Goal: Information Seeking & Learning: Learn about a topic

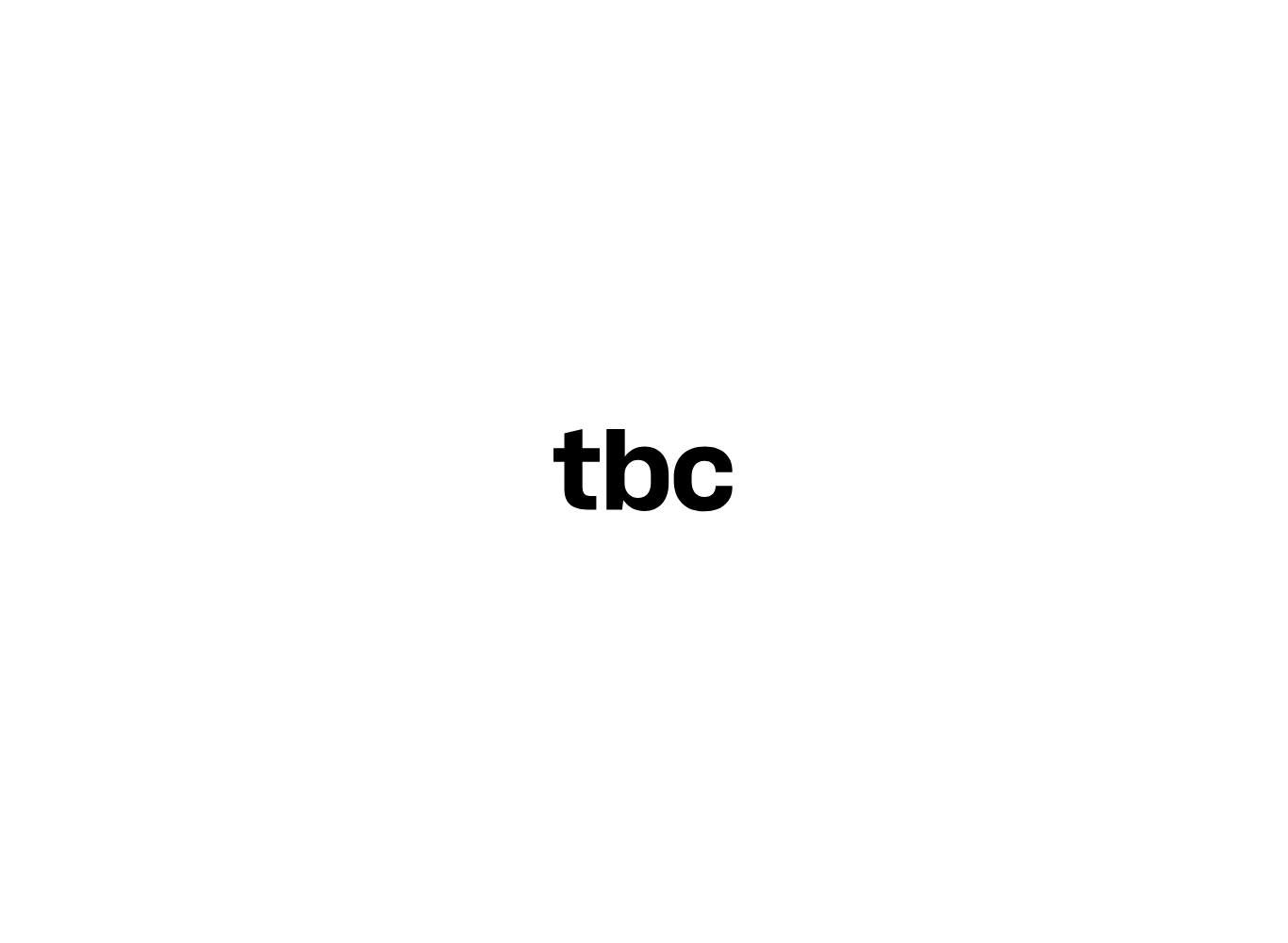
scroll to position [0, 79]
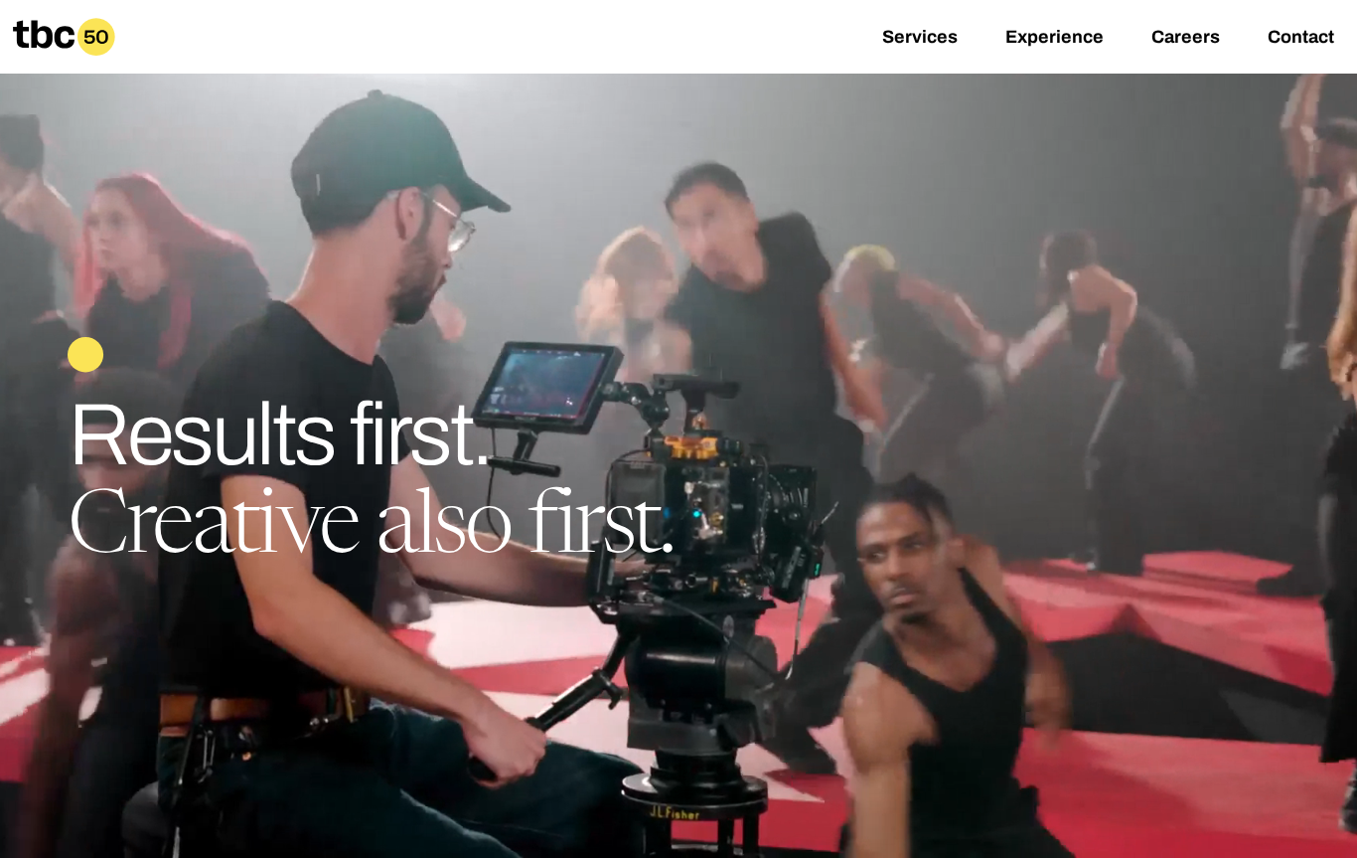
click at [1170, 47] on link "Careers" at bounding box center [1186, 39] width 69 height 24
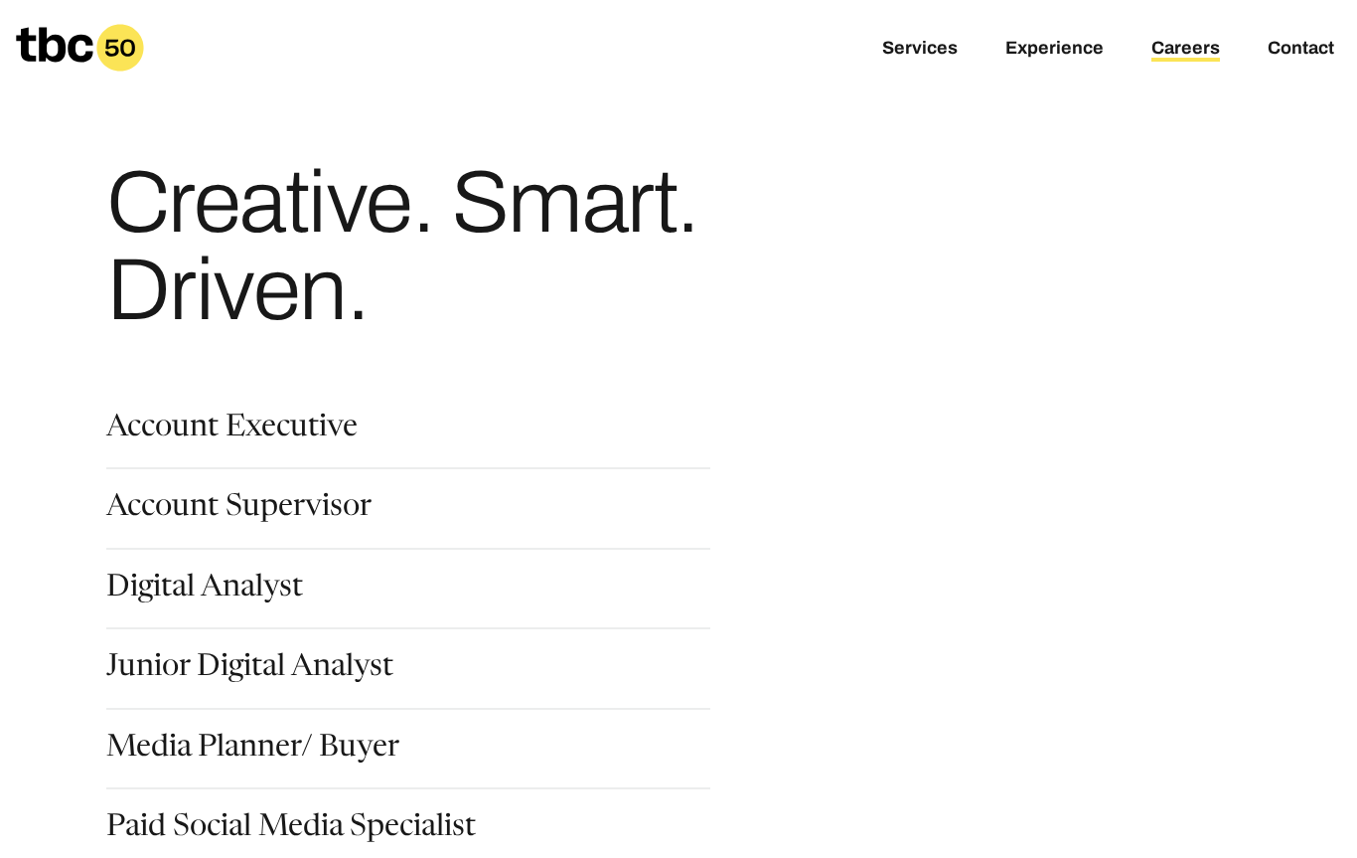
click at [915, 59] on link "Services" at bounding box center [920, 50] width 76 height 24
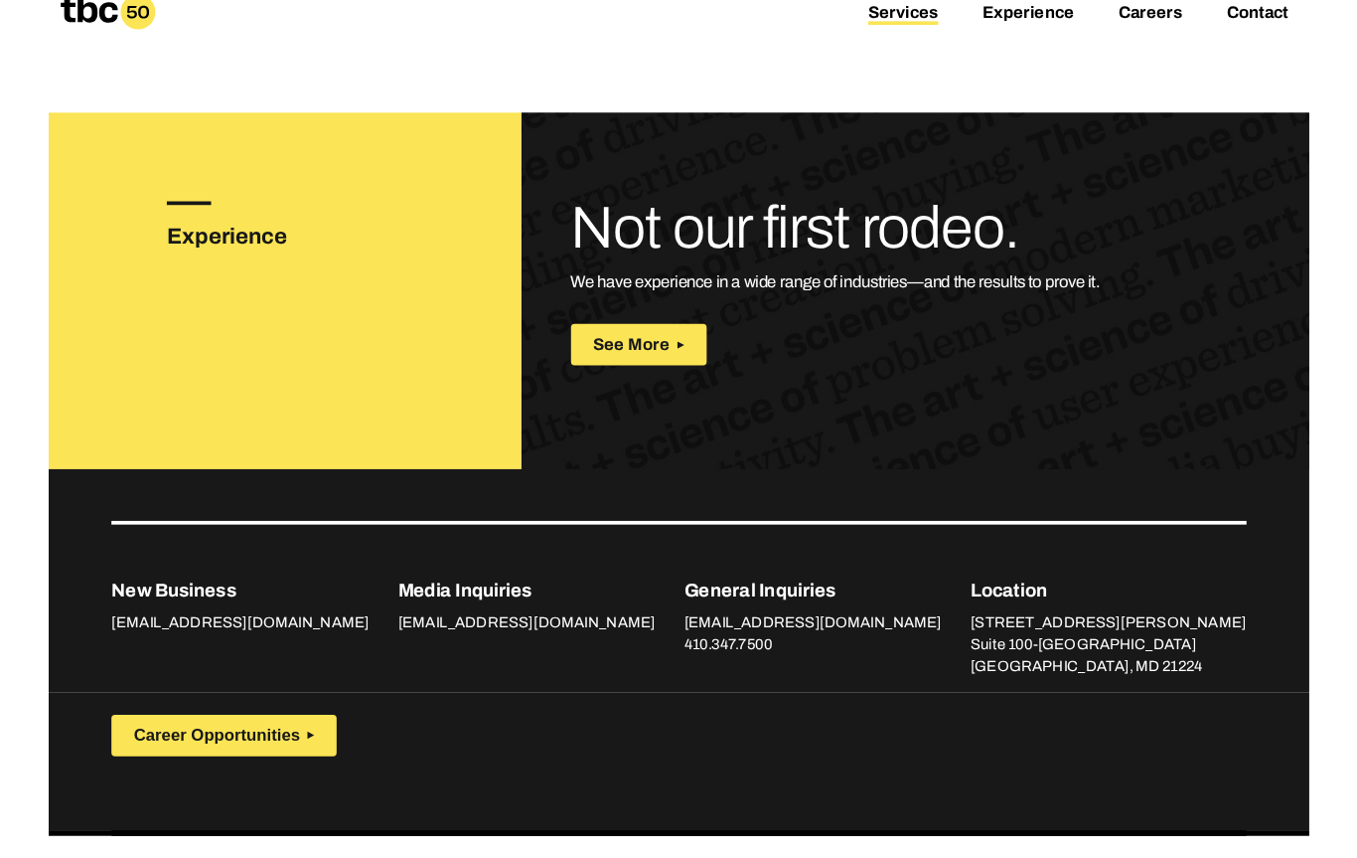
scroll to position [3095, 0]
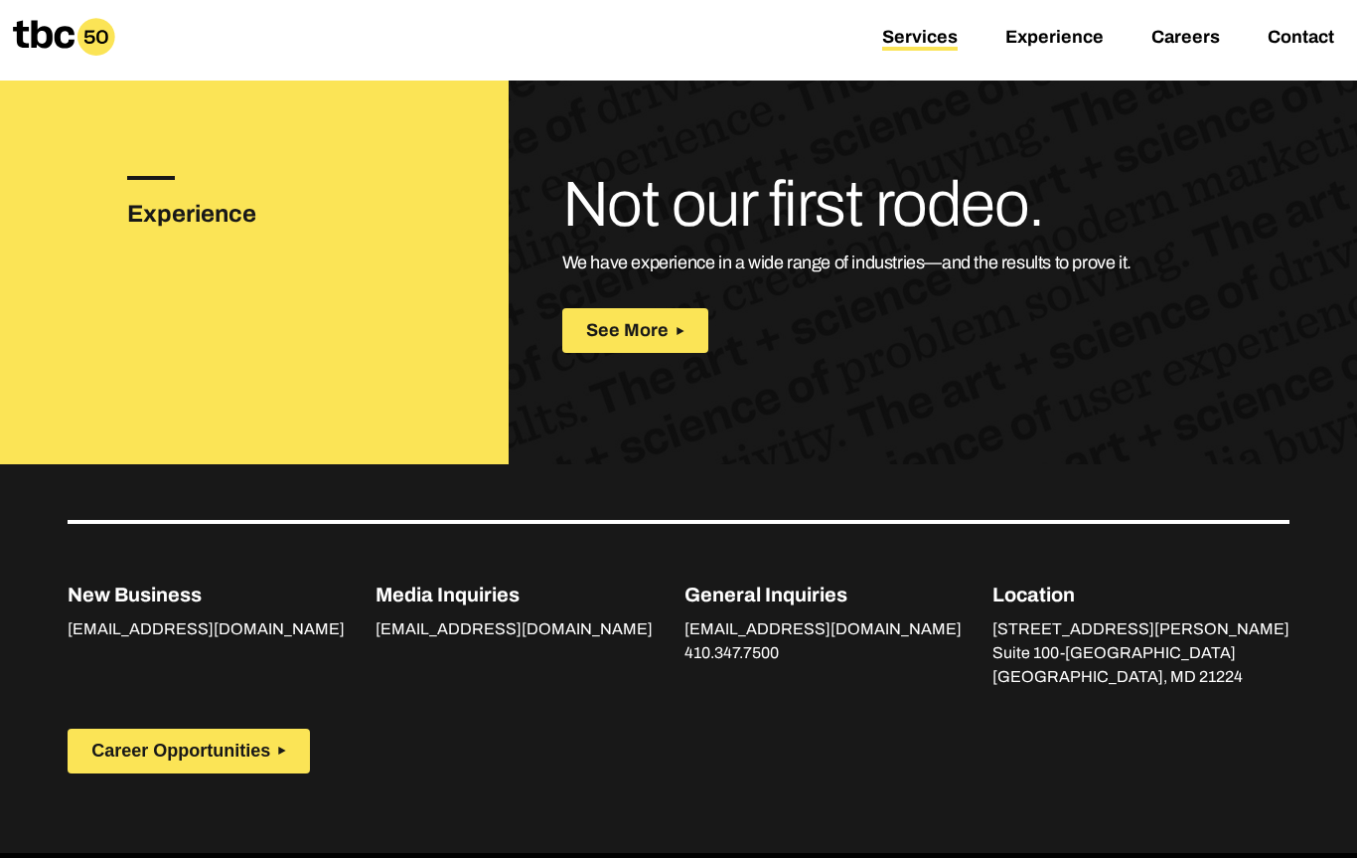
click at [139, 740] on span "Career Opportunities" at bounding box center [180, 750] width 179 height 21
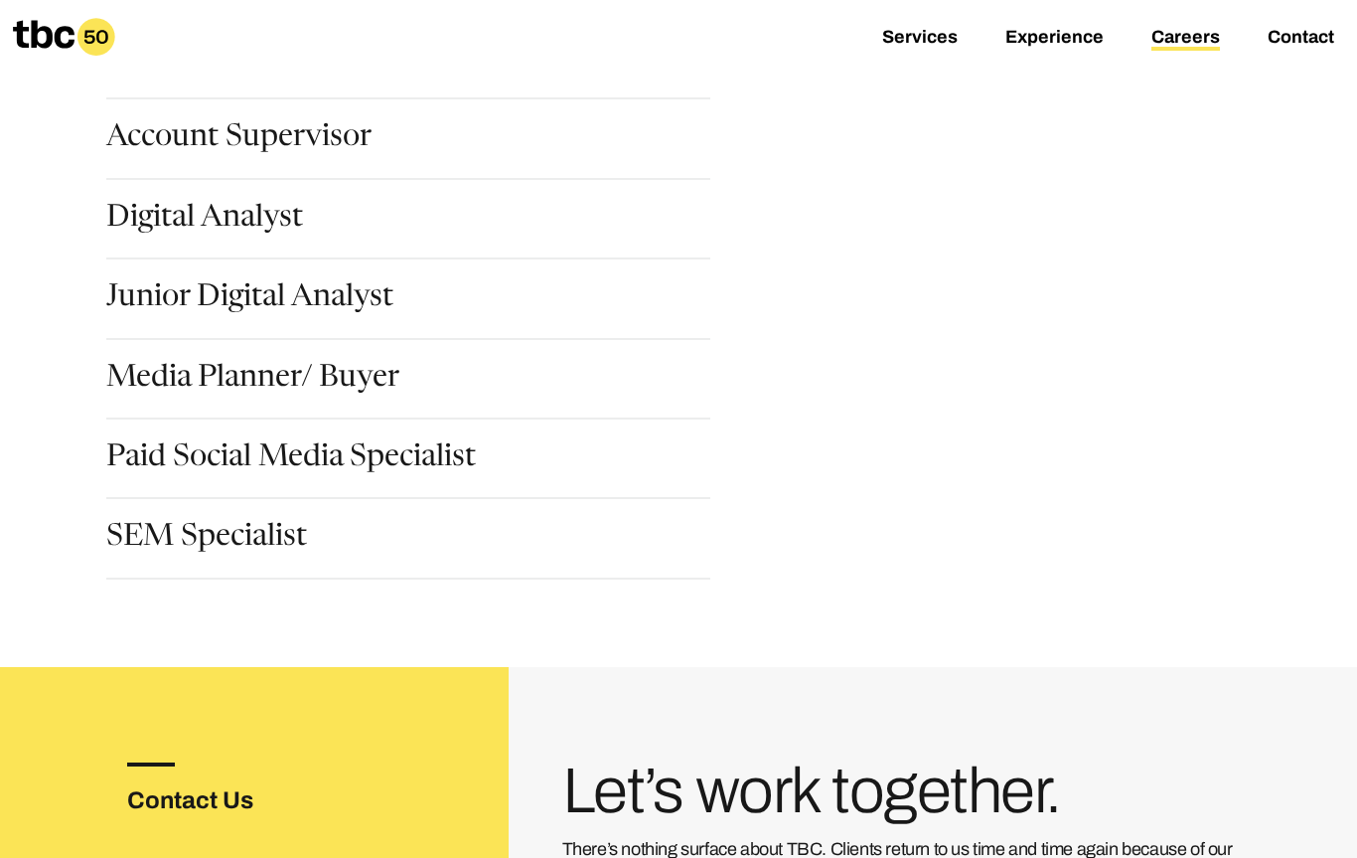
scroll to position [369, 0]
click at [264, 454] on link "Paid Social Media Specialist" at bounding box center [291, 461] width 370 height 34
